Goal: Transaction & Acquisition: Purchase product/service

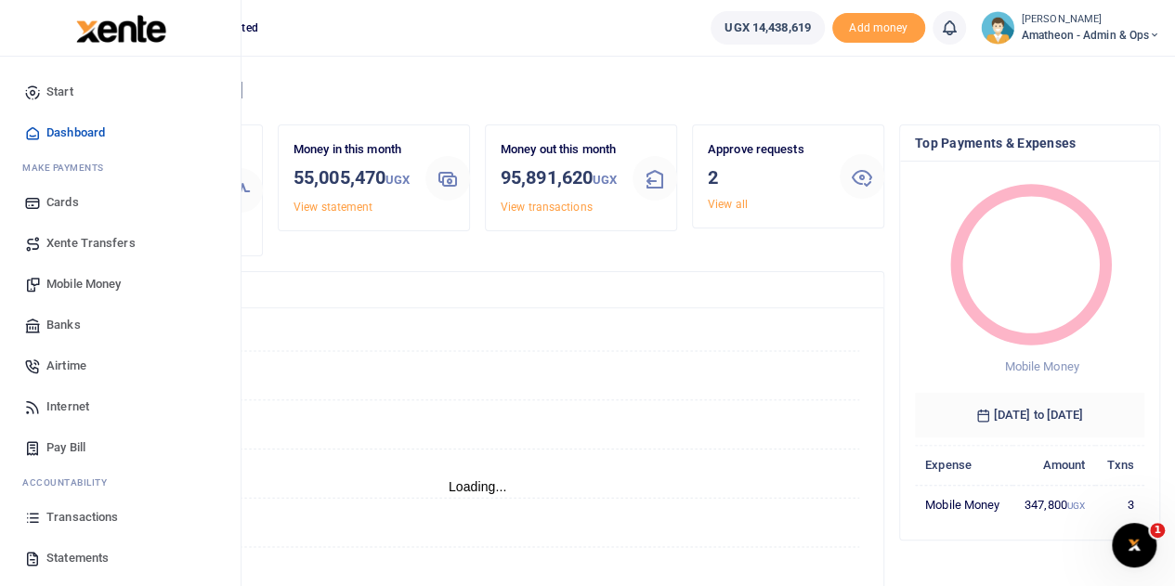
scroll to position [15, 15]
click at [72, 516] on span "Transactions" at bounding box center [82, 517] width 72 height 19
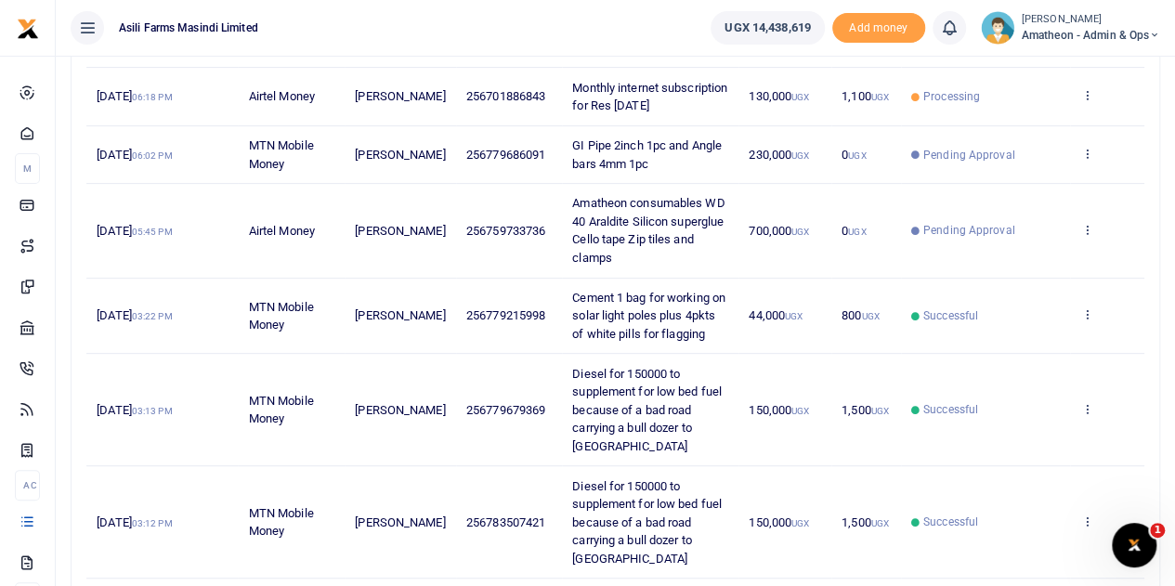
scroll to position [93, 0]
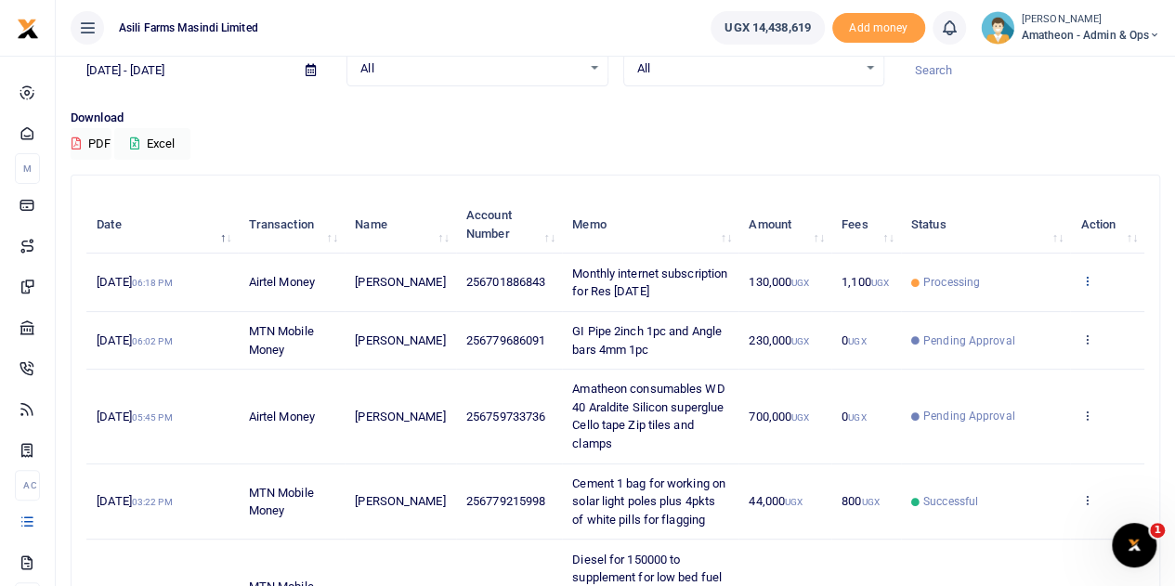
click at [1087, 287] on icon at bounding box center [1086, 280] width 12 height 13
click at [1014, 320] on link "View details" at bounding box center [1018, 321] width 147 height 26
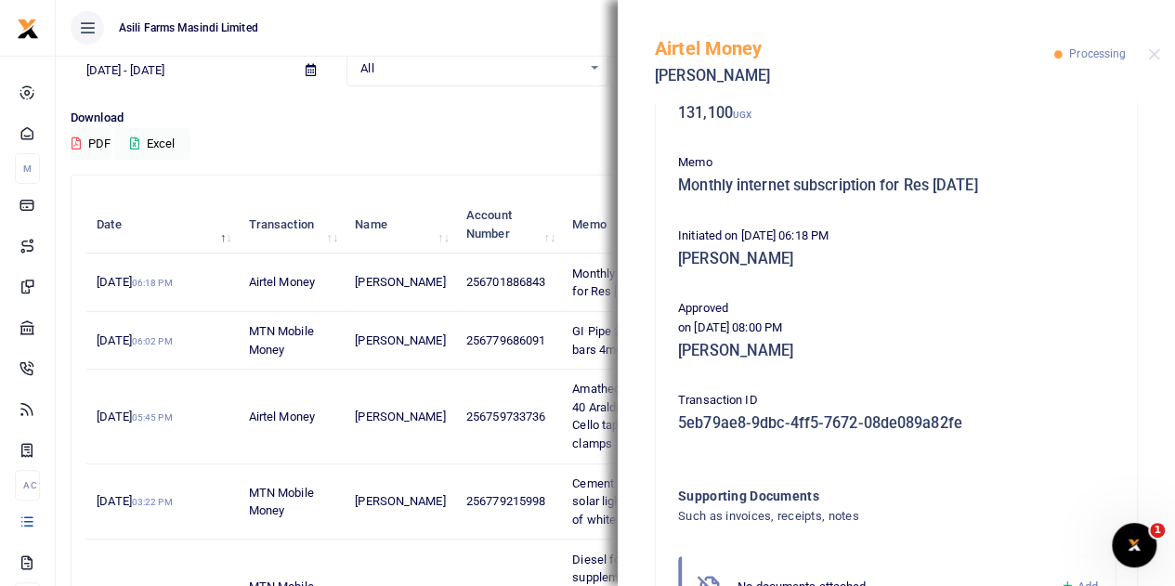
scroll to position [0, 0]
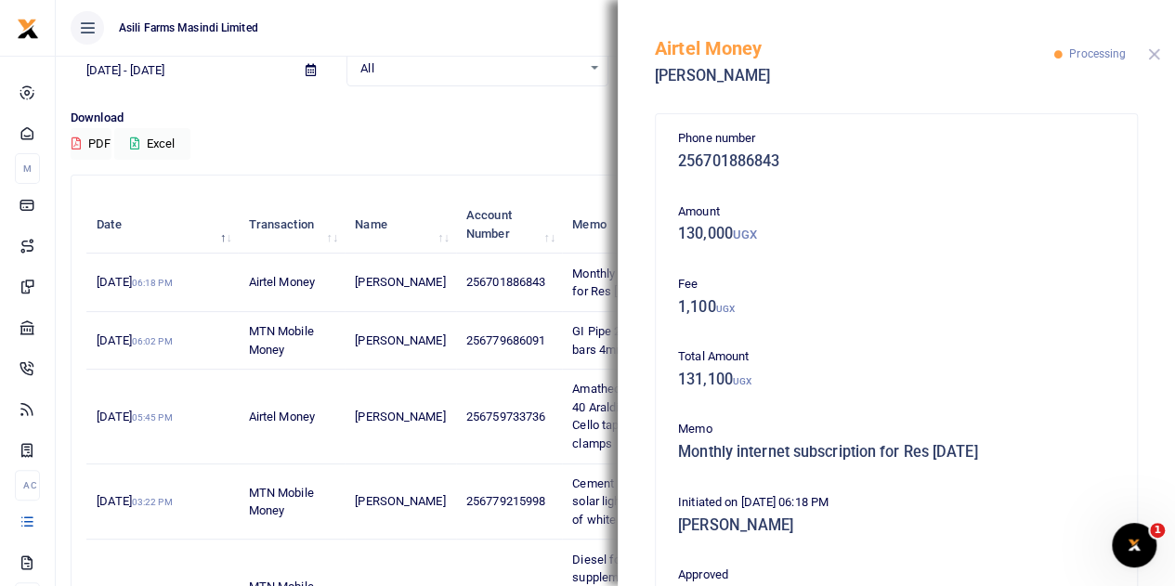
click at [1153, 53] on button "Close" at bounding box center [1154, 54] width 12 height 12
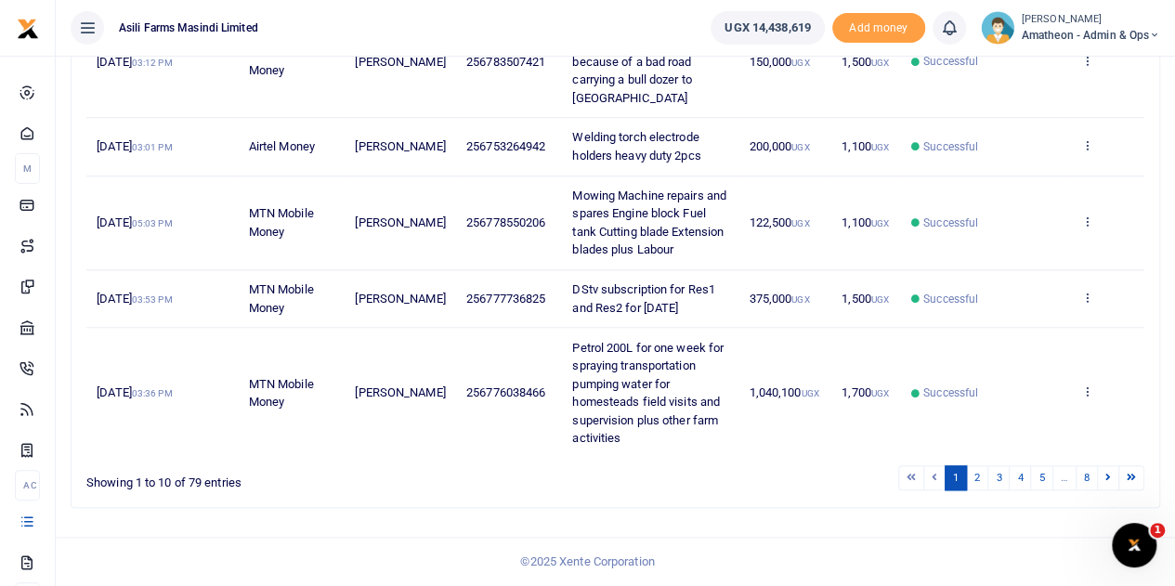
scroll to position [751, 0]
click at [981, 479] on link "2" at bounding box center [977, 477] width 22 height 25
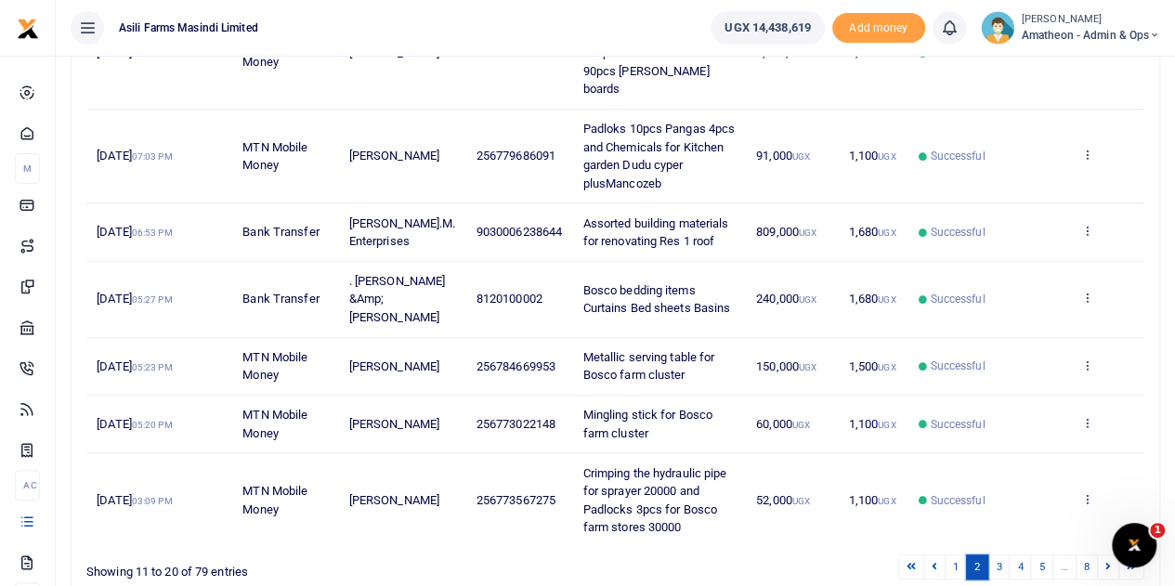
scroll to position [734, 0]
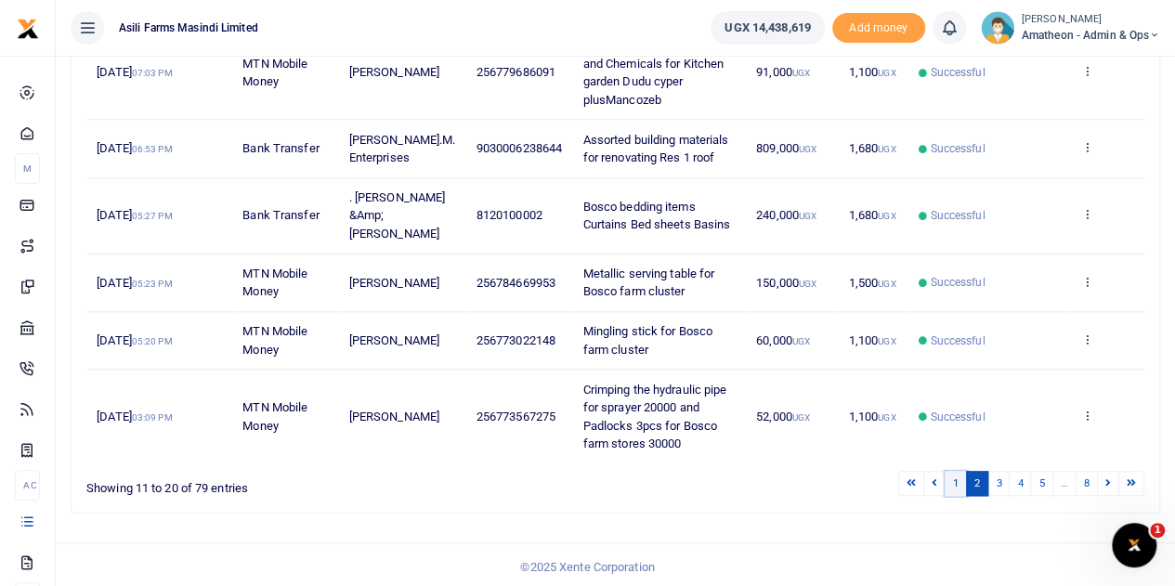
click at [957, 476] on link "1" at bounding box center [955, 483] width 22 height 25
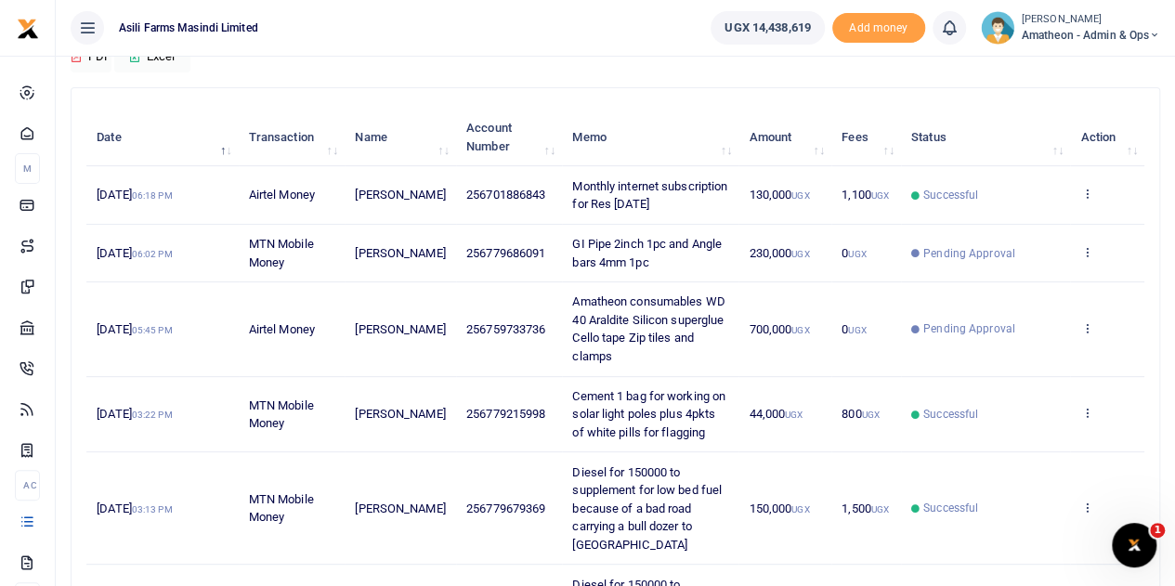
scroll to position [171, 0]
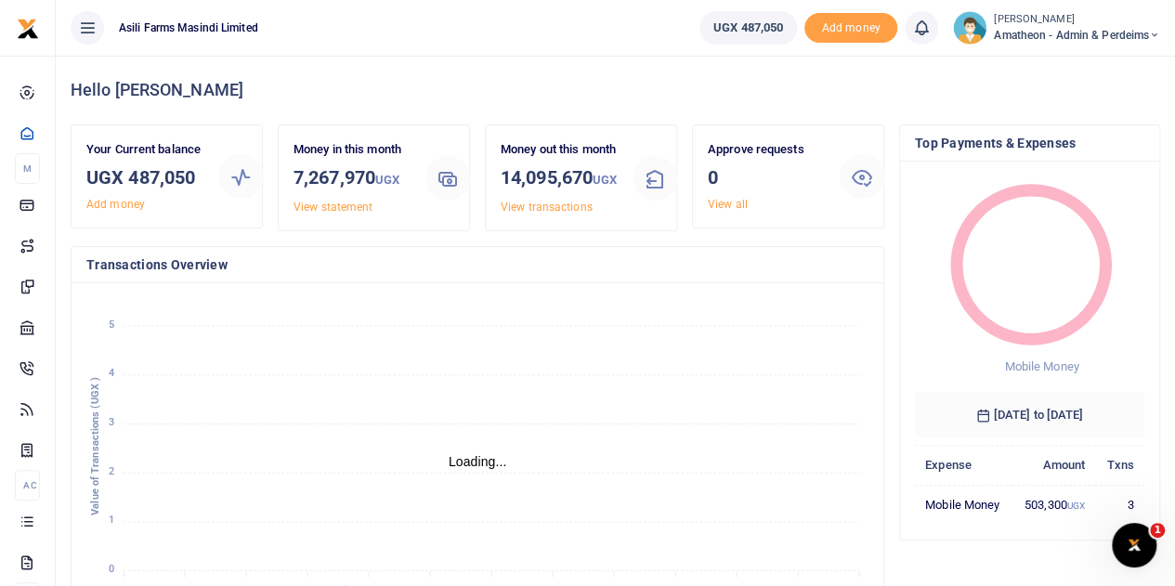
scroll to position [15, 15]
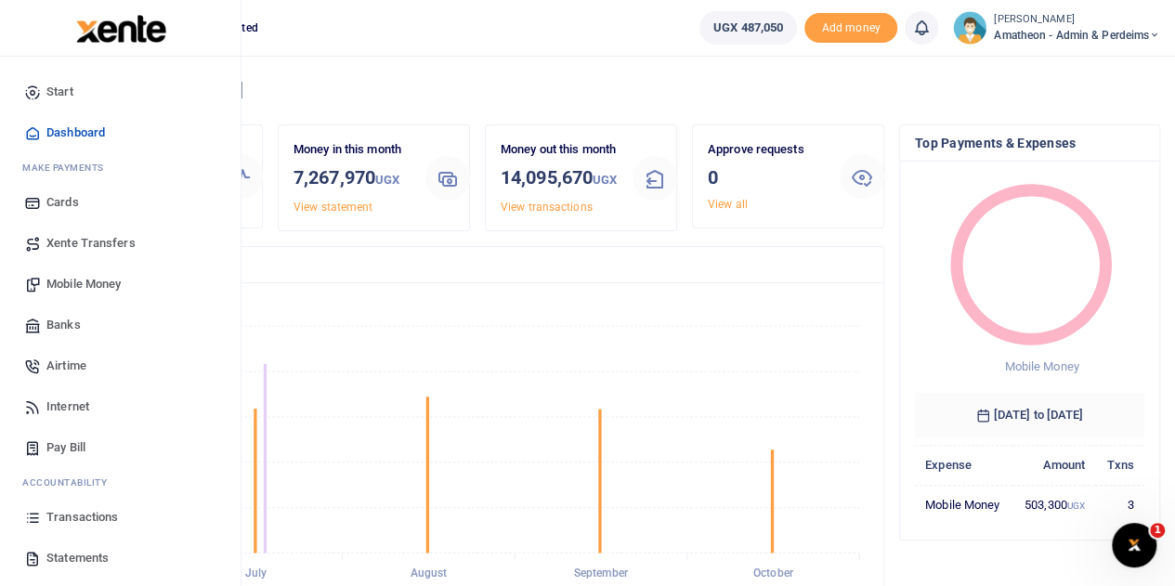
click at [56, 520] on span "Transactions" at bounding box center [82, 517] width 72 height 19
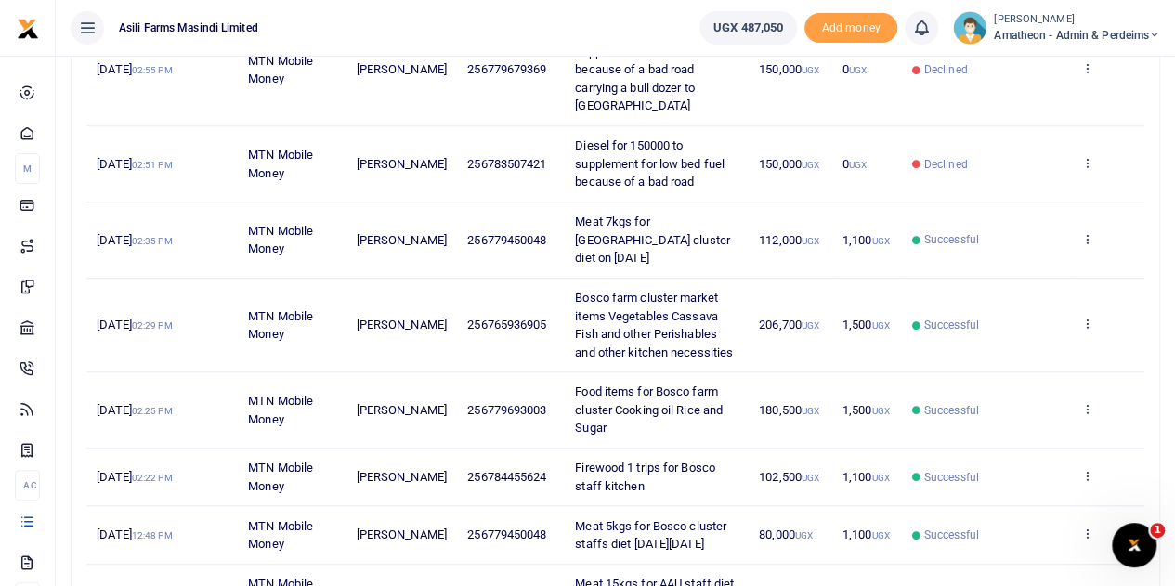
scroll to position [650, 0]
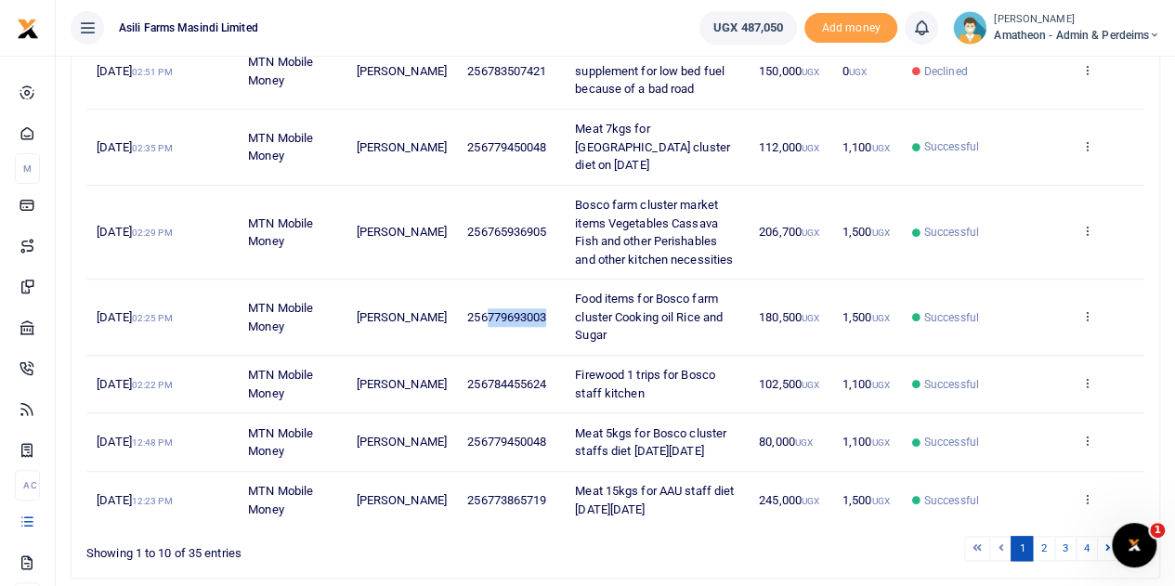
drag, startPoint x: 535, startPoint y: 314, endPoint x: 475, endPoint y: 320, distance: 59.8
click at [475, 320] on td "256779693003" at bounding box center [511, 318] width 108 height 76
copy span "779693003"
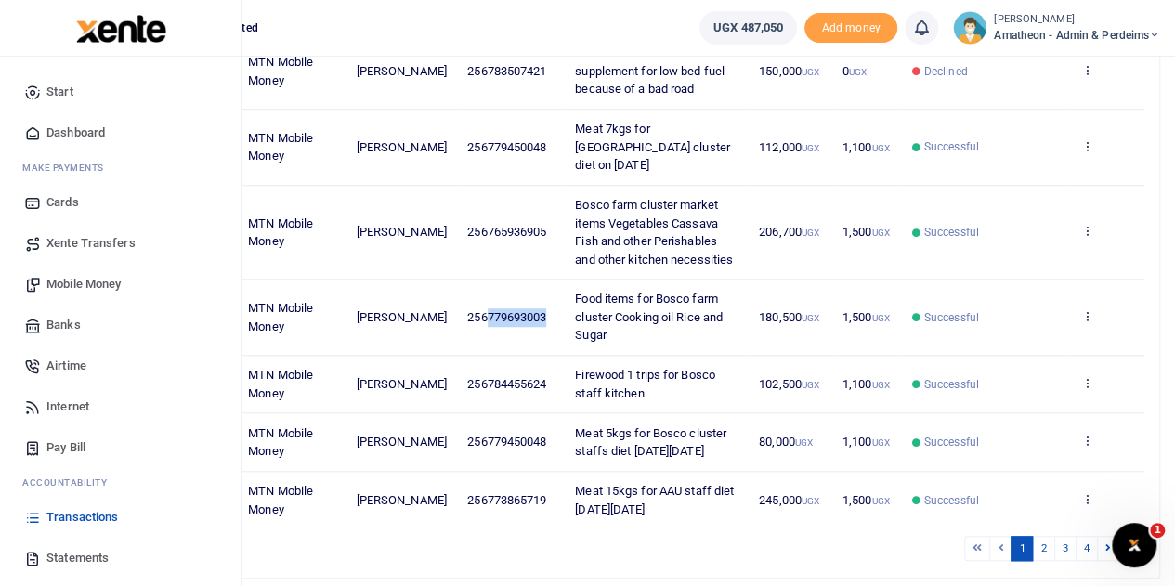
click at [69, 282] on span "Mobile Money" at bounding box center [83, 284] width 74 height 19
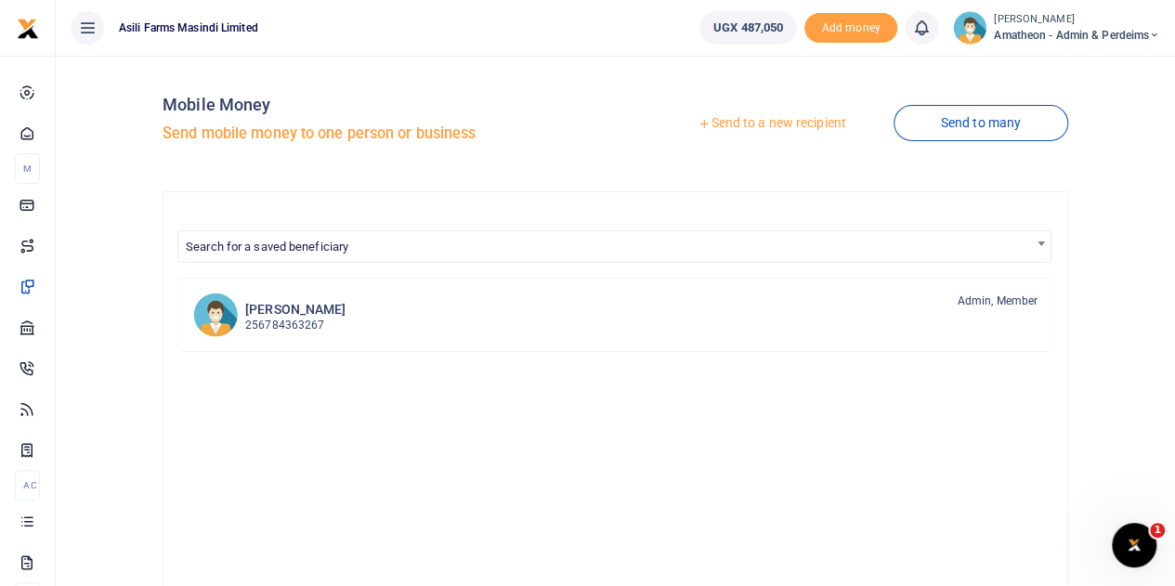
click at [762, 126] on div at bounding box center [587, 293] width 1175 height 586
click at [766, 125] on link "Send to a new recipient" at bounding box center [771, 123] width 242 height 33
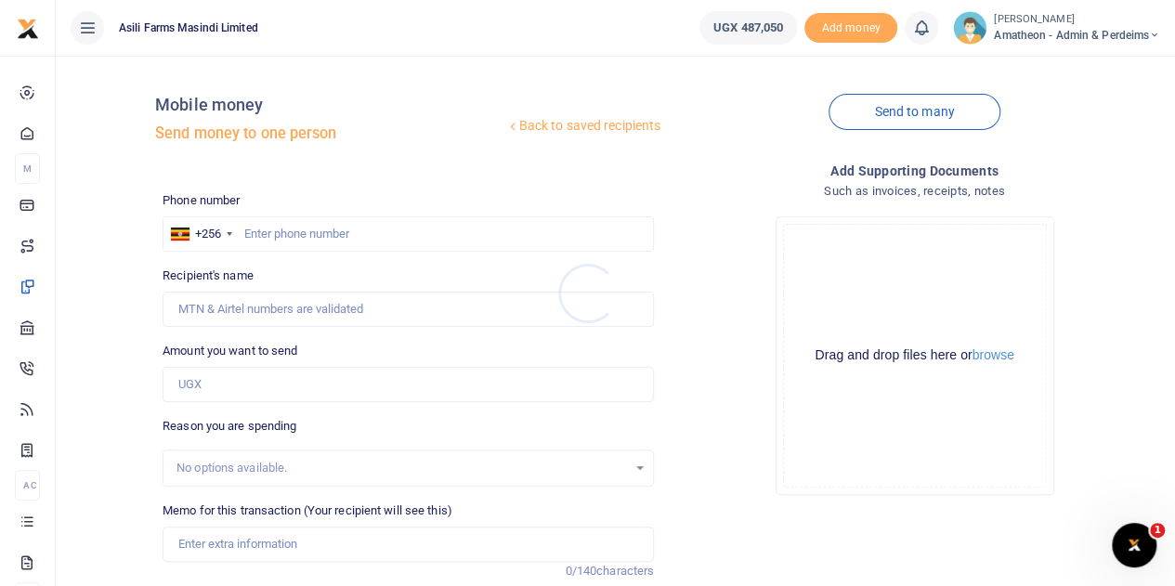
click at [293, 235] on div at bounding box center [587, 293] width 1175 height 586
click at [334, 233] on input "text" at bounding box center [408, 233] width 491 height 35
paste input "779693003"
type input "779693003"
type input "Innocent Odongkara"
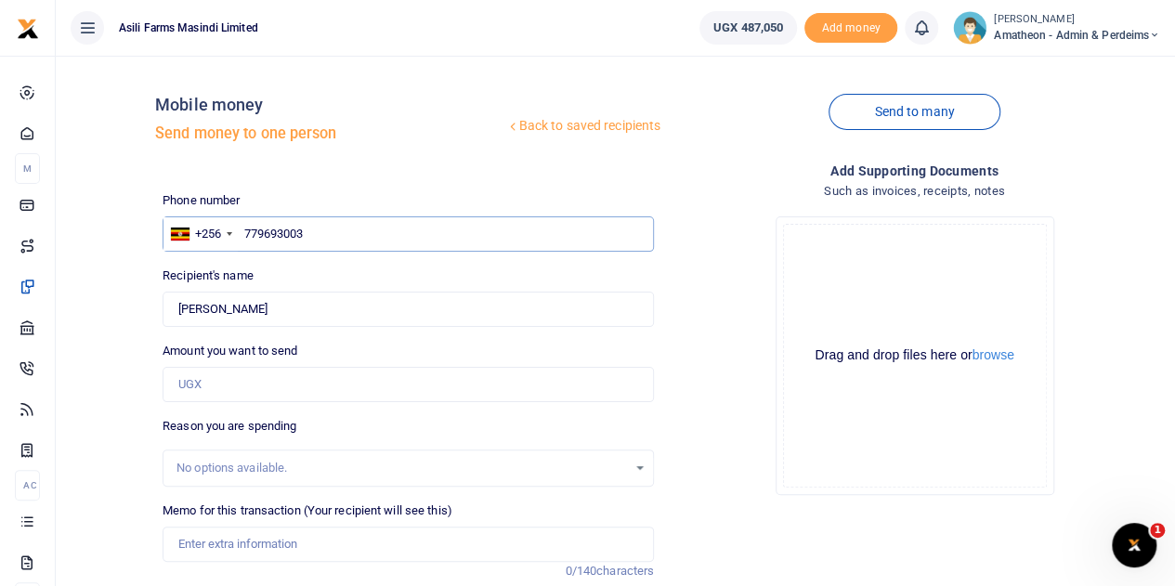
type input "779693003"
click at [254, 386] on input "Amount you want to send" at bounding box center [408, 384] width 491 height 35
click at [248, 384] on input "Amount you want to send" at bounding box center [408, 384] width 491 height 35
type input "222,000"
click at [996, 358] on button "browse" at bounding box center [993, 355] width 42 height 14
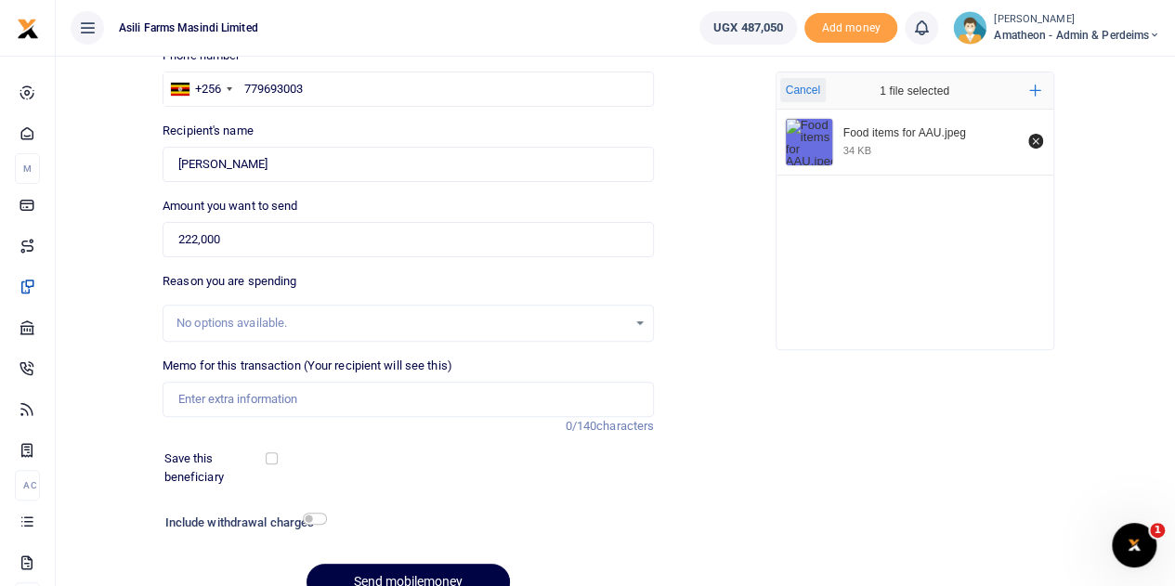
scroll to position [186, 0]
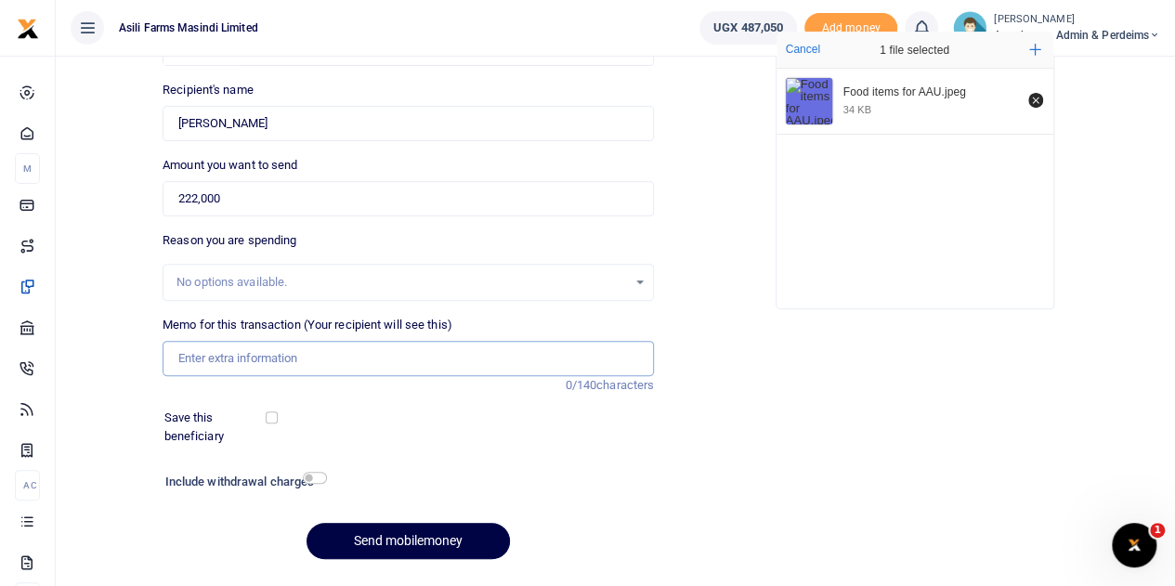
click at [197, 358] on input "Memo for this transaction (Your recipient will see this)" at bounding box center [408, 358] width 491 height 35
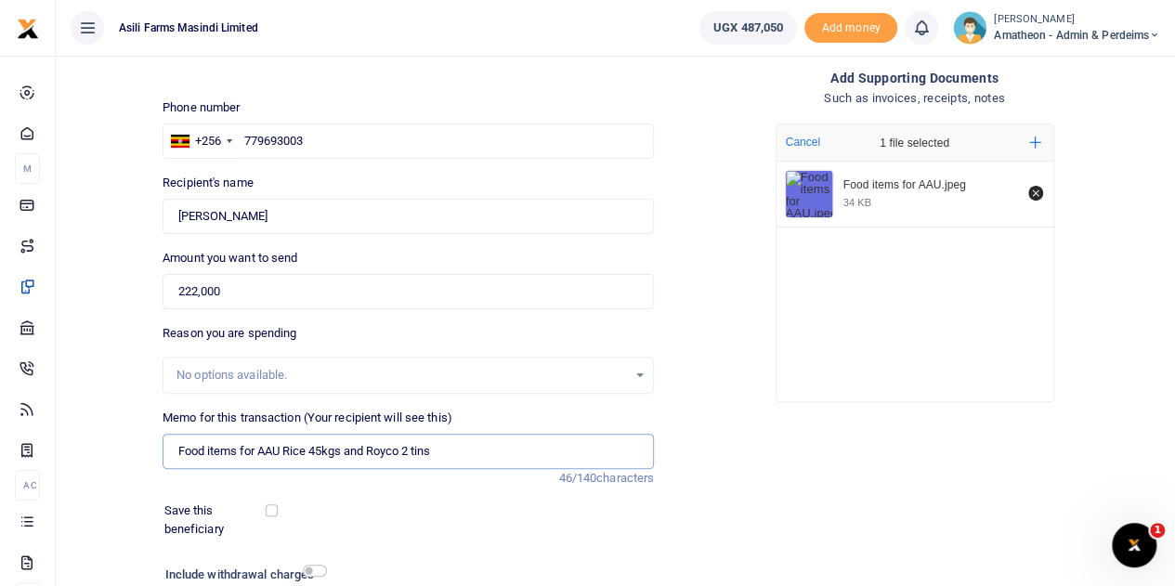
click at [287, 450] on input "Food items for AAU Rice 45kgs and Royco 2 tins" at bounding box center [408, 451] width 491 height 35
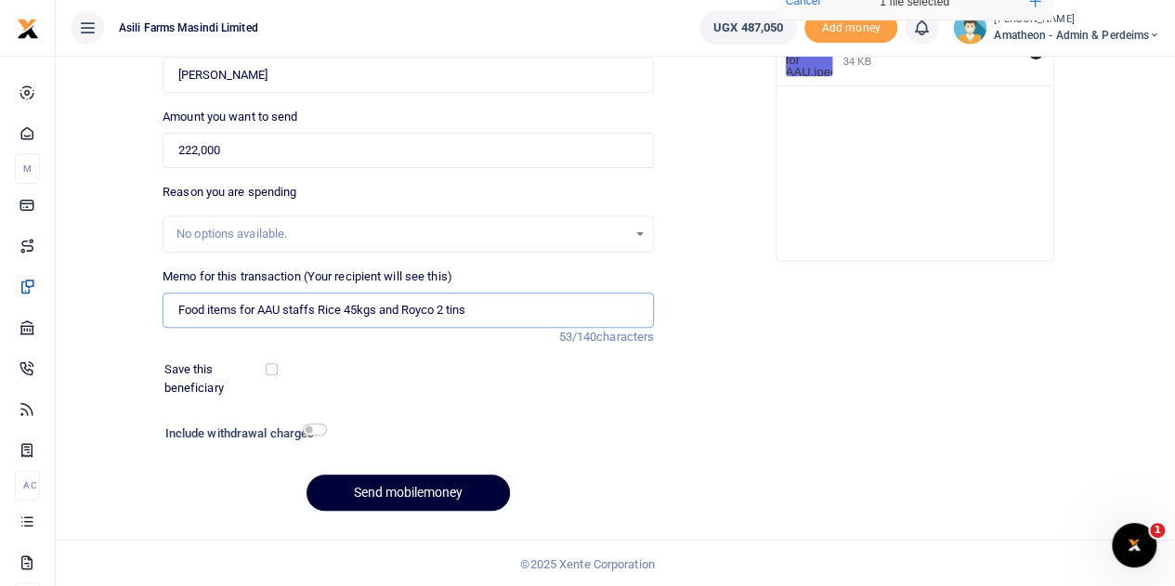
type input "Food items for AAU staffs Rice 45kgs and Royco 2 tins"
click at [416, 489] on button "Send mobilemoney" at bounding box center [407, 493] width 203 height 36
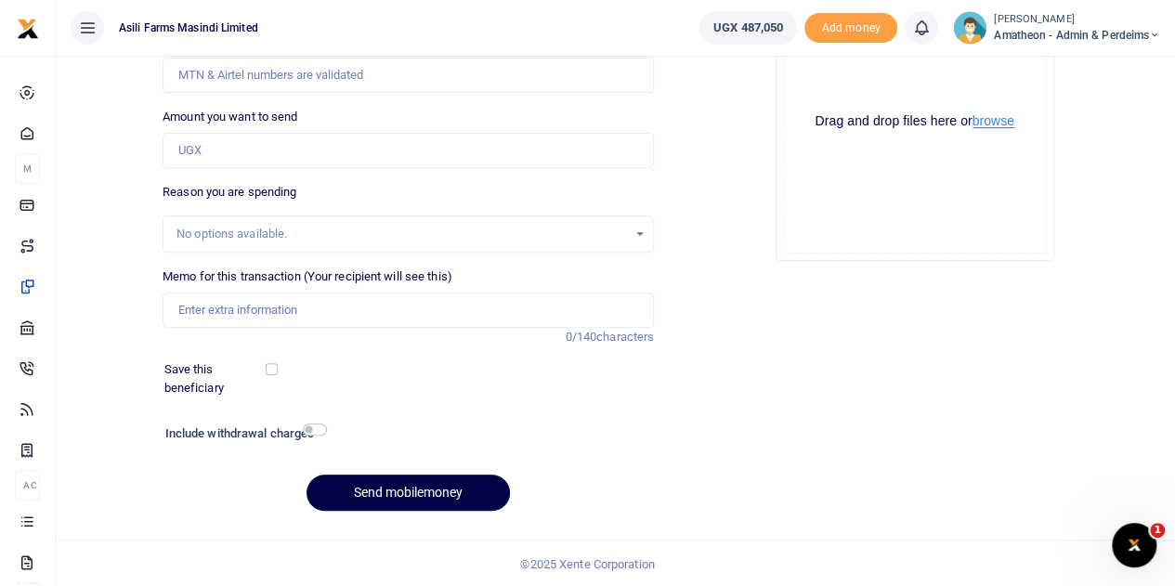
click at [998, 122] on button "browse" at bounding box center [993, 121] width 42 height 14
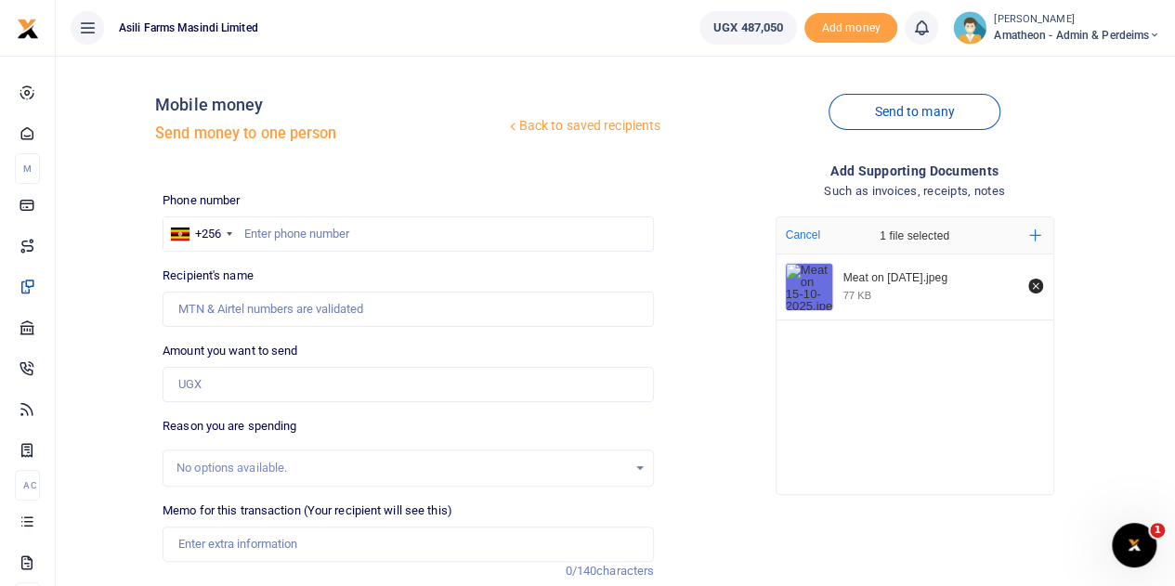
click at [806, 287] on img "File Uploader" at bounding box center [809, 287] width 46 height 46
click at [807, 287] on img "File Uploader" at bounding box center [809, 287] width 46 height 46
click at [312, 232] on input "text" at bounding box center [408, 233] width 491 height 35
click at [1035, 284] on icon "Remove file" at bounding box center [1035, 286] width 15 height 15
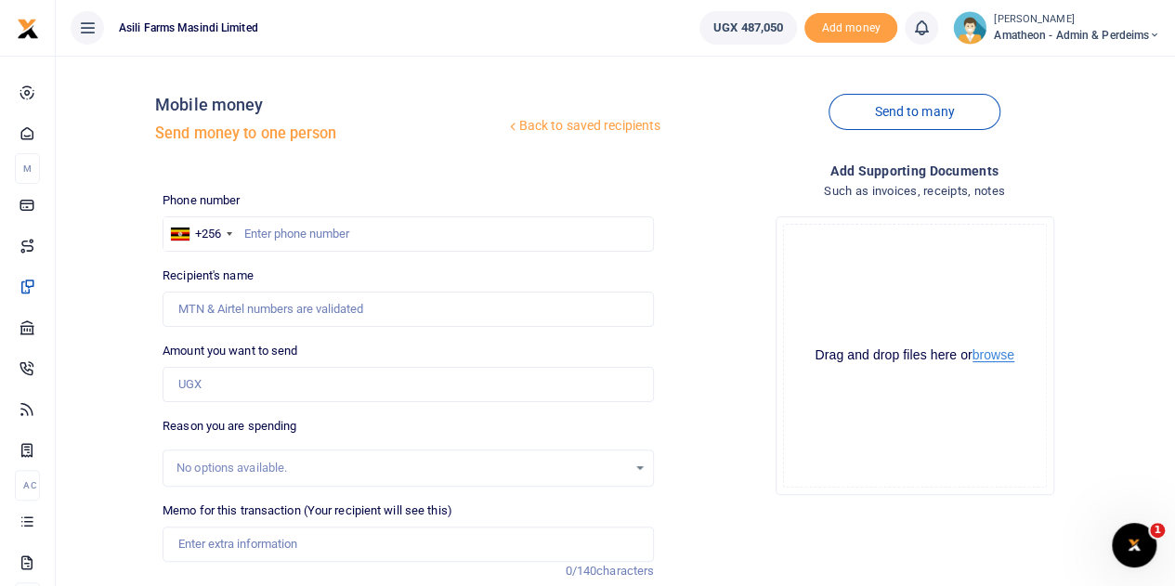
click at [999, 356] on button "browse" at bounding box center [993, 355] width 42 height 14
click at [988, 357] on button "browse" at bounding box center [993, 355] width 42 height 14
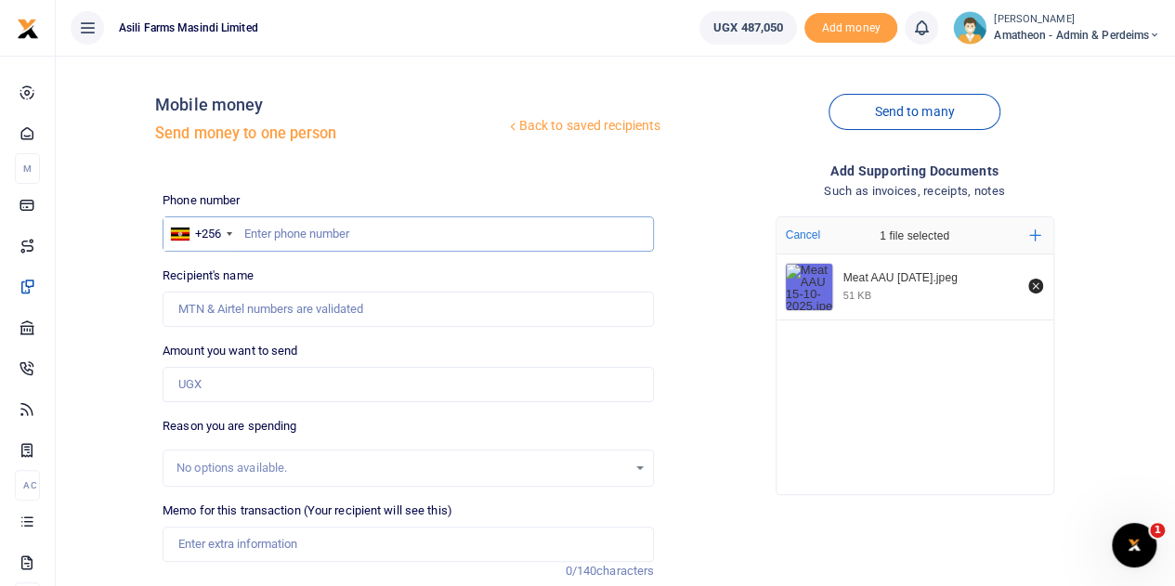
click at [299, 234] on input "text" at bounding box center [408, 233] width 491 height 35
type input "779450048"
type input "Joel Okello"
type input "779450048"
click at [236, 387] on input "Amount you want to send" at bounding box center [408, 384] width 491 height 35
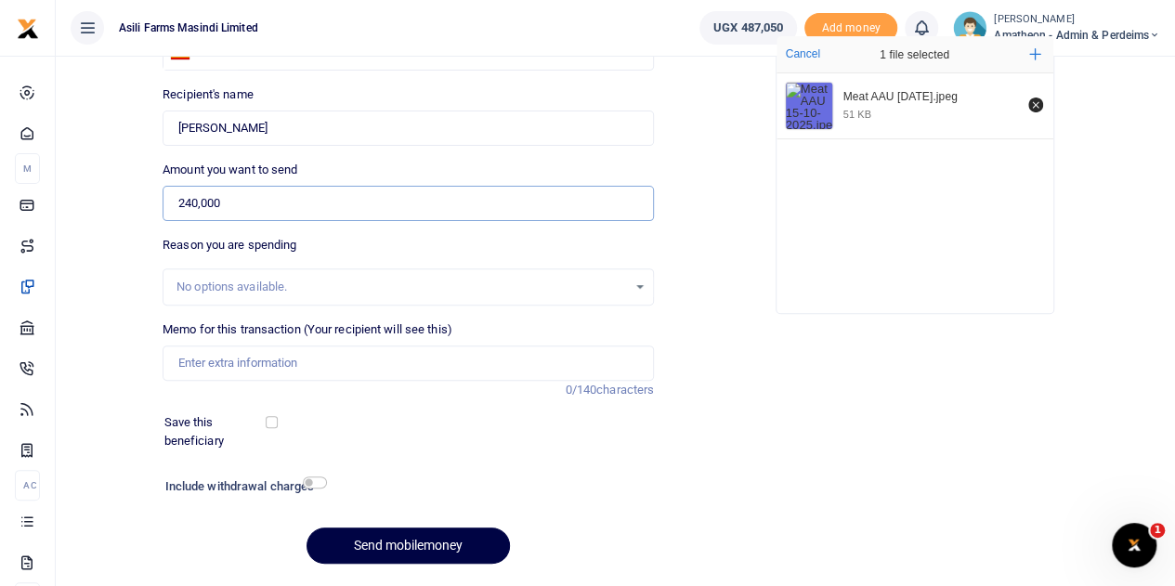
scroll to position [186, 0]
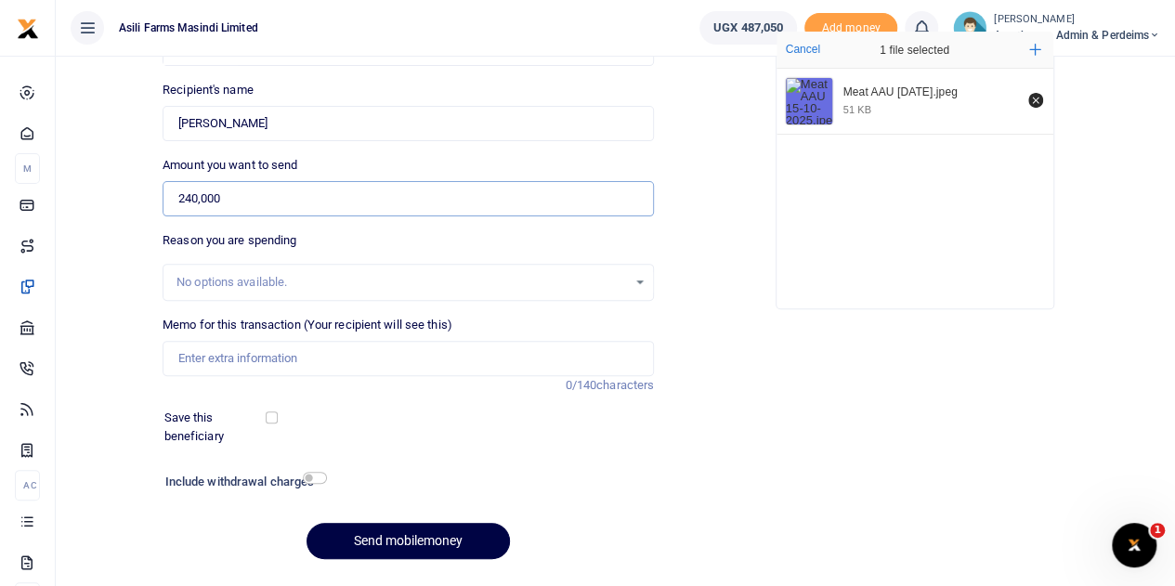
type input "240,000"
click at [230, 358] on input "Memo for this transaction (Your recipient will see this)" at bounding box center [408, 358] width 491 height 35
click at [262, 356] on input "Meat 15kgs for staffs diet Wednesday 24th Sep 2025" at bounding box center [408, 358] width 491 height 35
click at [423, 357] on input "Meat 15kgs for AAU staffs diet Wednesday 24th Sep 2025" at bounding box center [408, 358] width 491 height 35
click at [457, 356] on input "Meat 15kgs for AAU staffs diet Wednesday 15th Sep 2025" at bounding box center [408, 358] width 491 height 35
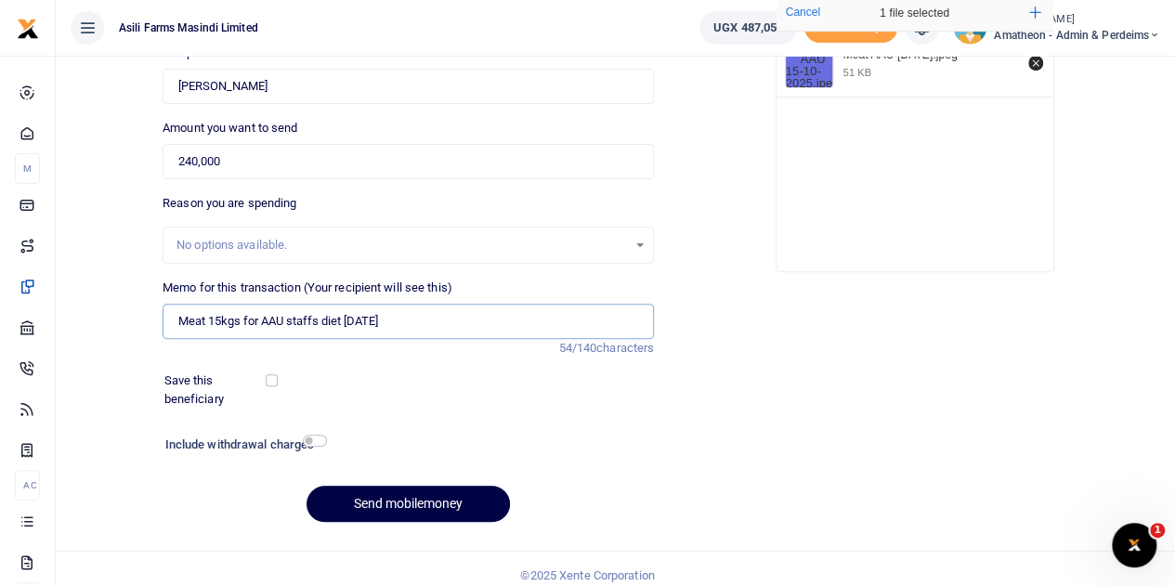
scroll to position [234, 0]
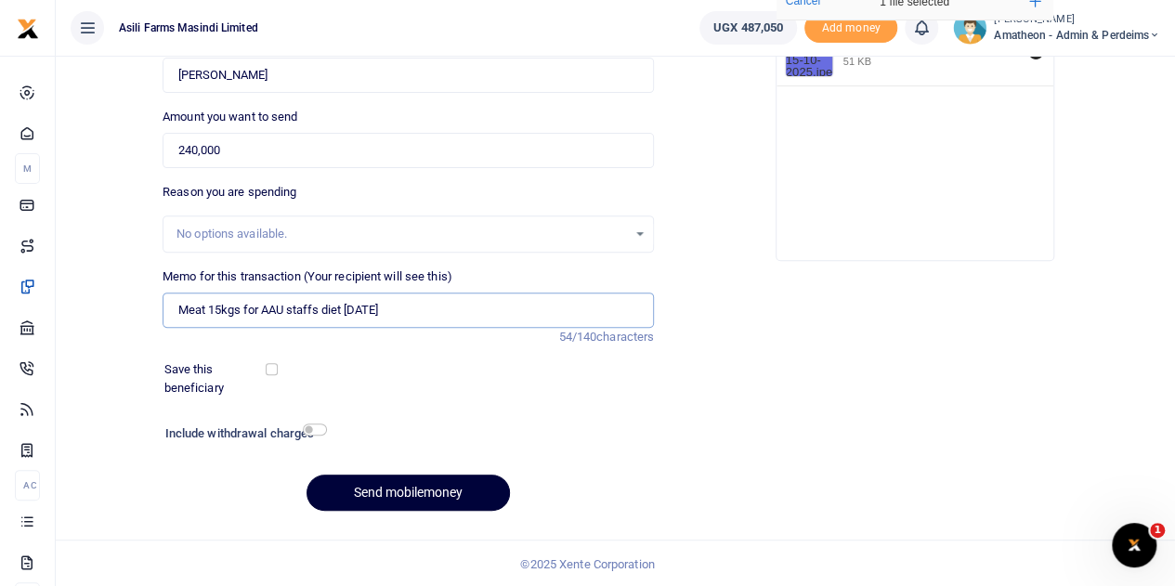
type input "Meat 15kgs for AAU staffs diet Wednesday 15th Oct 2025"
click at [388, 486] on button "Send mobilemoney" at bounding box center [407, 493] width 203 height 36
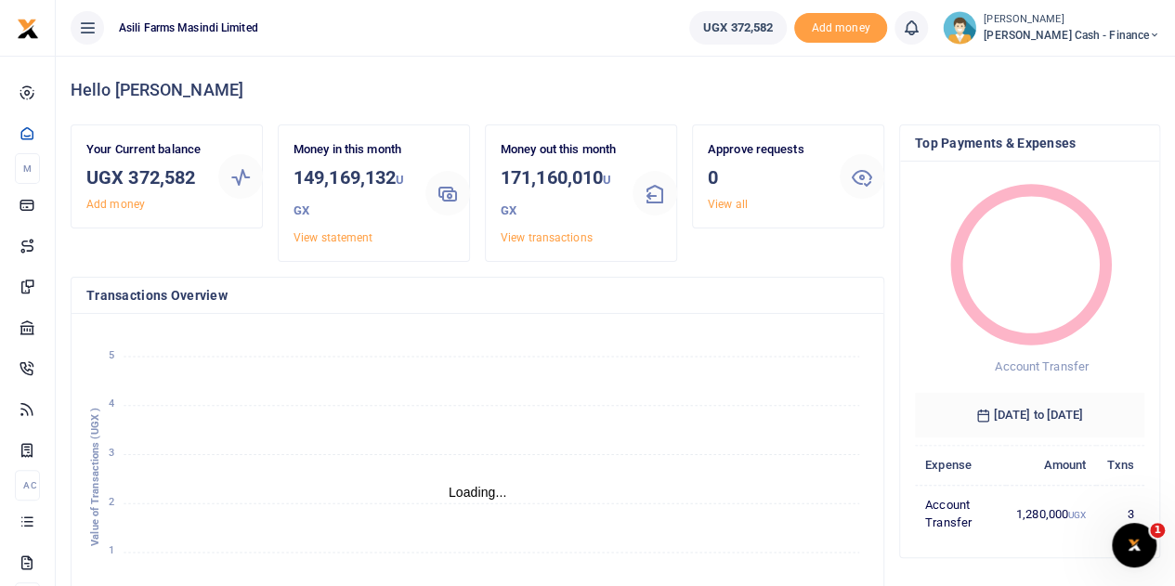
scroll to position [15, 15]
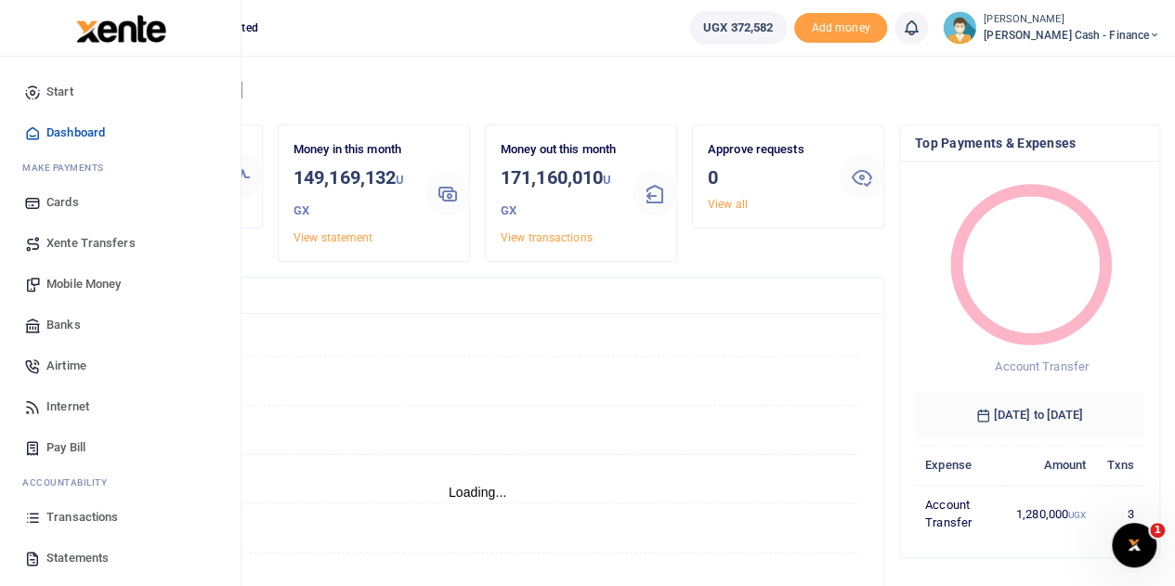
click at [74, 514] on span "Transactions" at bounding box center [82, 517] width 72 height 19
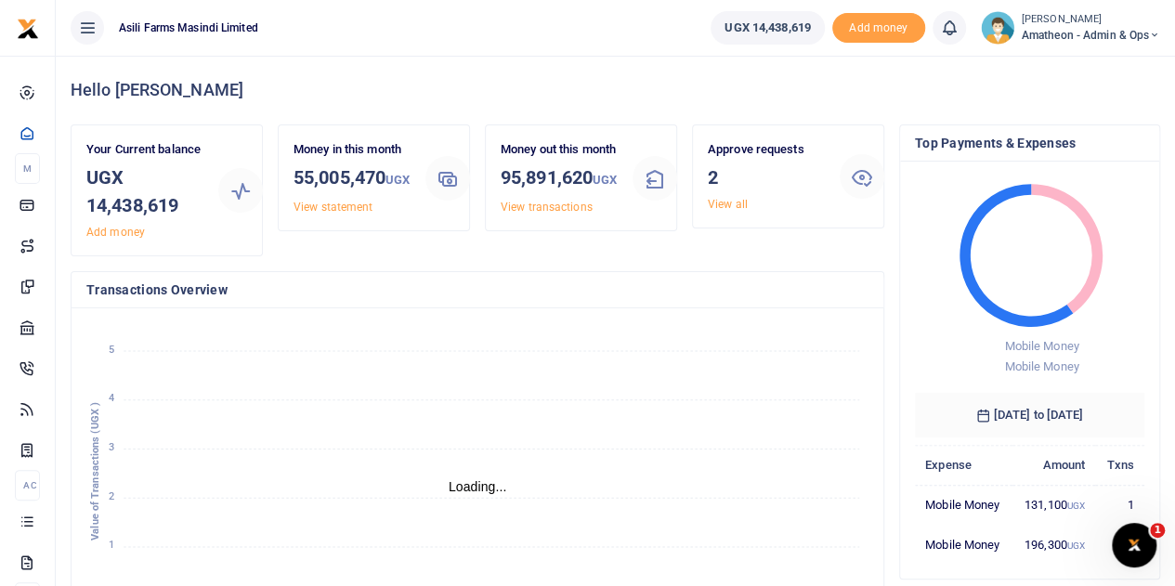
scroll to position [15, 15]
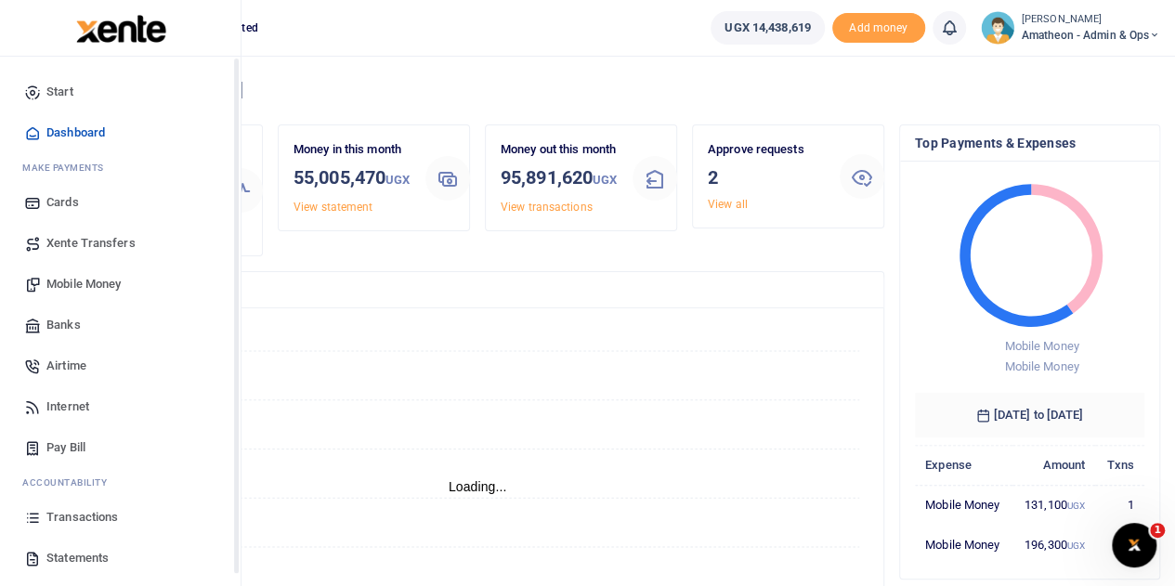
click at [43, 556] on link "Statements" at bounding box center [120, 558] width 211 height 41
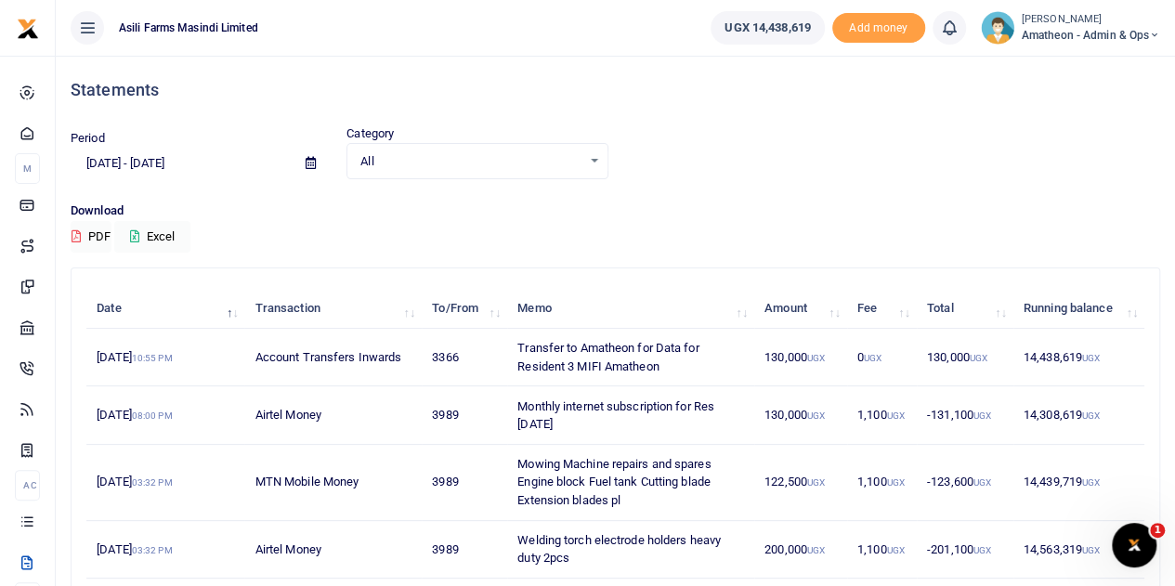
click at [308, 163] on icon at bounding box center [311, 163] width 10 height 12
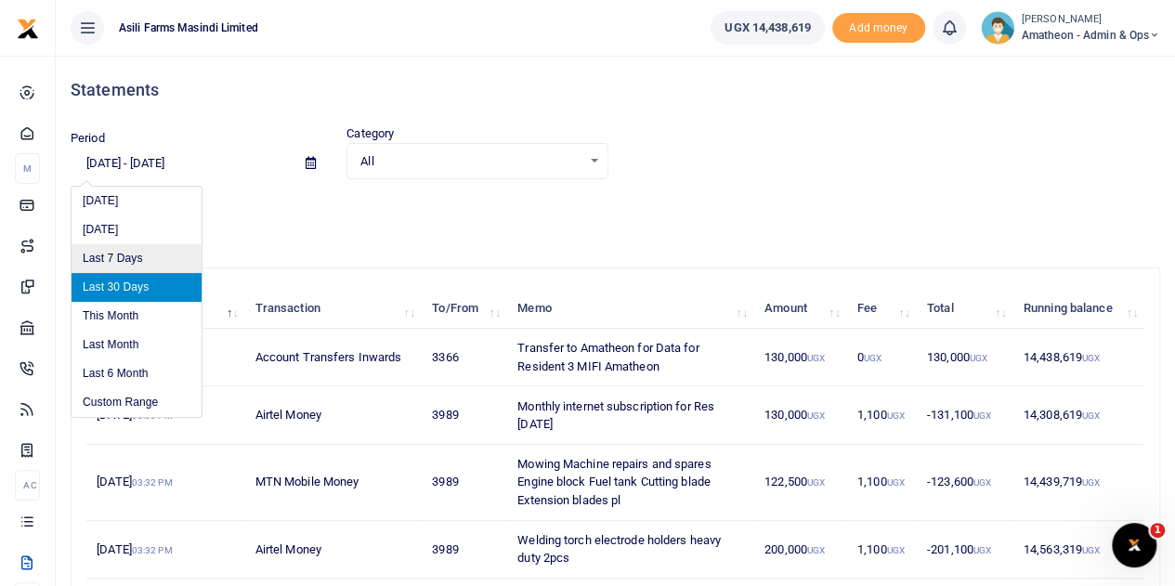
click at [124, 260] on li "Last 7 Days" at bounding box center [137, 258] width 130 height 29
type input "10/09/2025 - 10/15/2025"
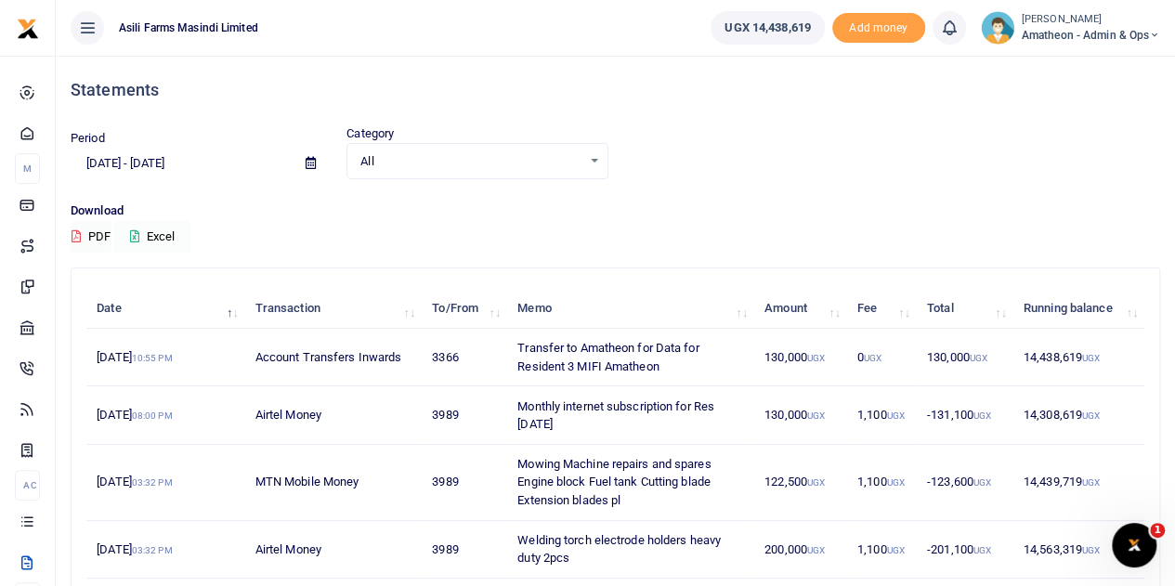
click at [156, 235] on button "Excel" at bounding box center [152, 237] width 76 height 32
click at [308, 164] on icon at bounding box center [311, 163] width 10 height 12
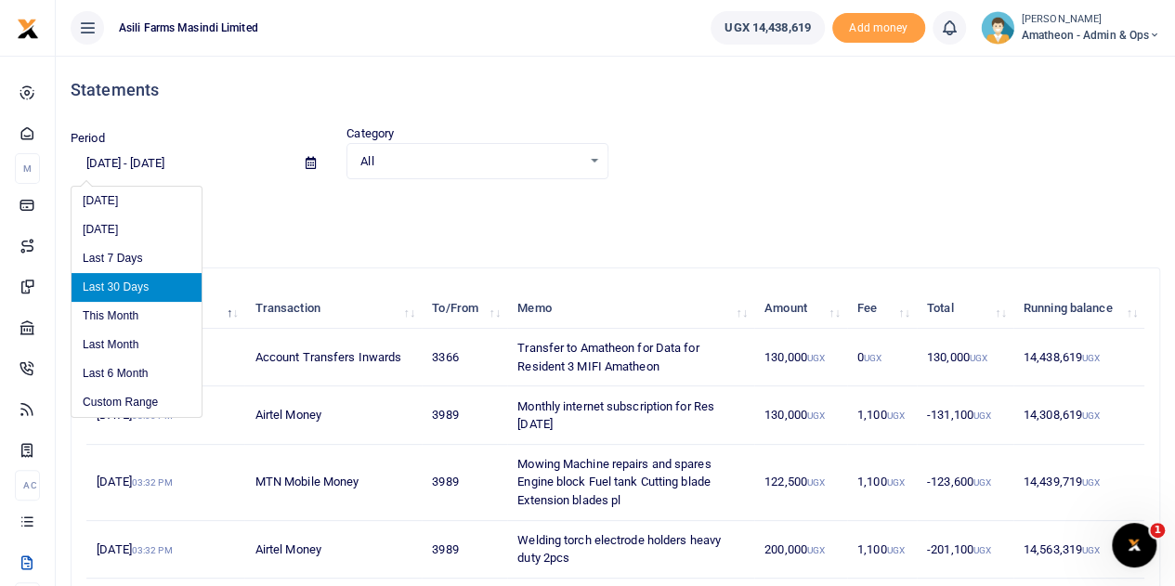
click at [123, 284] on li "Last 30 Days" at bounding box center [137, 287] width 130 height 29
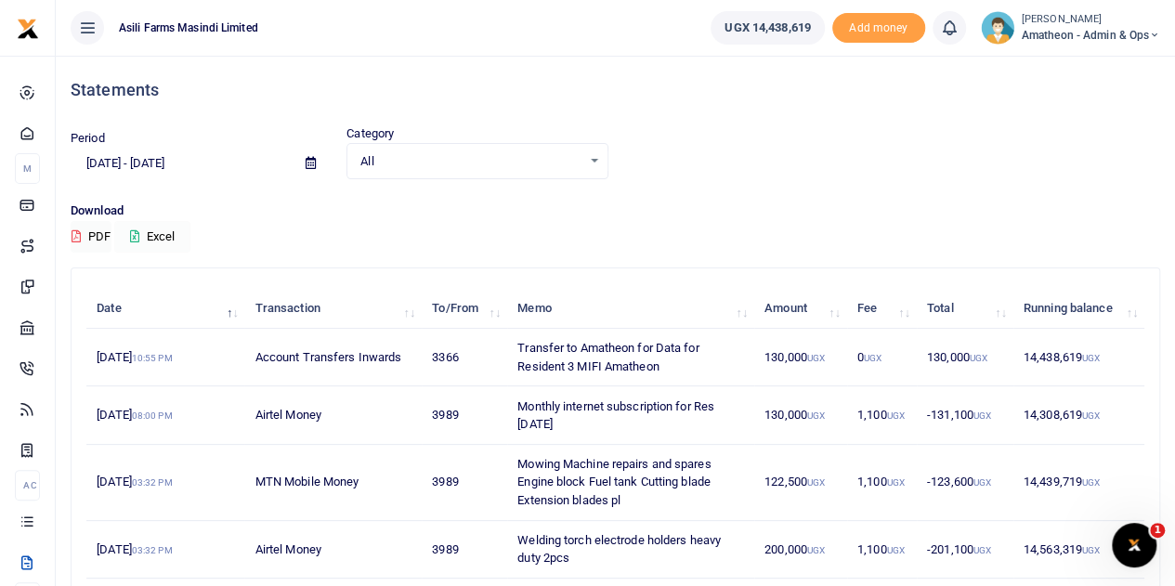
click at [145, 237] on button "Excel" at bounding box center [152, 237] width 76 height 32
